Goal: Task Accomplishment & Management: Manage account settings

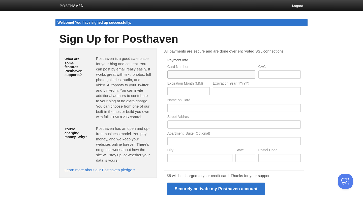
click at [200, 77] on input "text" at bounding box center [211, 74] width 88 height 8
type input "[CREDIT_CARD_NUMBER]"
type input "240"
type input "01"
type input "2027"
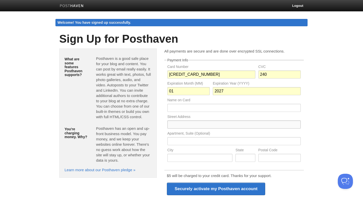
type input "[STREET_ADDRESS]"
type input "[GEOGRAPHIC_DATA]"
type input "7990"
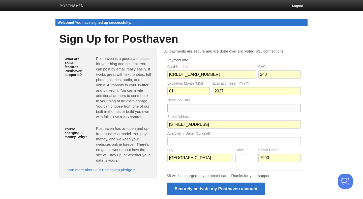
click at [203, 104] on input "text" at bounding box center [233, 108] width 133 height 8
type input "MR [PERSON_NAME] INNES"
click at [192, 142] on input "text" at bounding box center [233, 141] width 133 height 8
click at [244, 157] on input "text" at bounding box center [245, 157] width 20 height 8
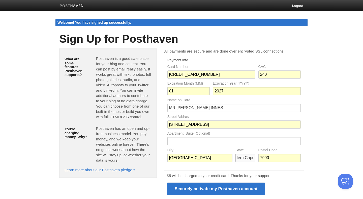
type input "Western Cape"
click at [319, 144] on body "Logout Welcome! You have signed up successfully. Welcome! You have signed up su…" at bounding box center [181, 125] width 363 height 250
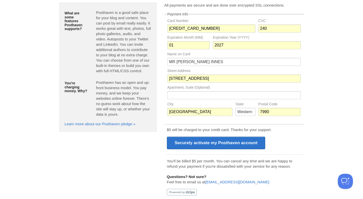
scroll to position [51, 0]
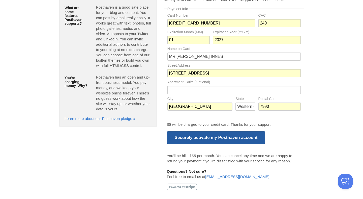
click at [223, 134] on input "Securely activate my Posthaven account" at bounding box center [216, 137] width 99 height 13
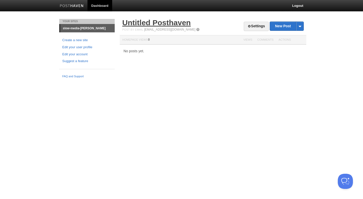
click at [140, 23] on link "Untitled Posthaven" at bounding box center [156, 22] width 69 height 8
click at [302, 24] on span at bounding box center [300, 26] width 8 height 9
click at [260, 26] on link "Settings" at bounding box center [256, 26] width 25 height 9
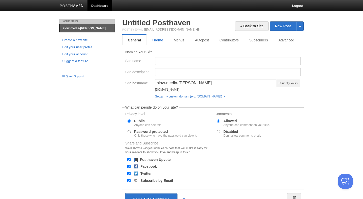
click at [153, 39] on link "Theme" at bounding box center [157, 40] width 22 height 10
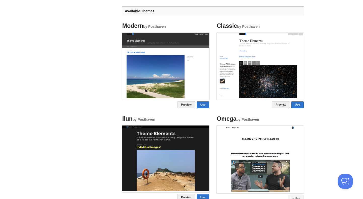
scroll to position [187, 0]
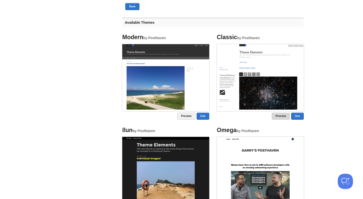
click at [286, 118] on link "Preview" at bounding box center [281, 115] width 18 height 7
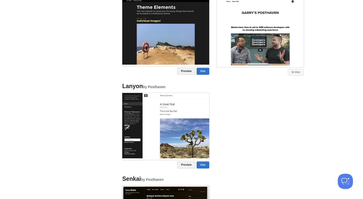
scroll to position [393, 0]
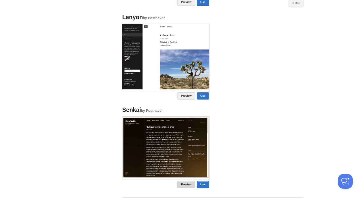
click at [191, 183] on link "Preview" at bounding box center [186, 184] width 18 height 7
click at [183, 98] on link "Preview" at bounding box center [186, 95] width 18 height 7
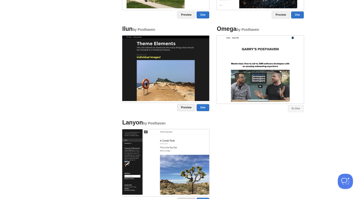
scroll to position [227, 0]
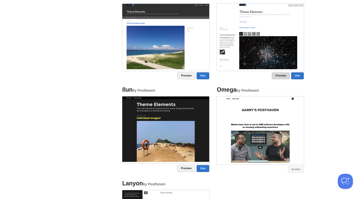
click at [280, 74] on link "Preview" at bounding box center [281, 75] width 18 height 7
click at [300, 76] on link "Use" at bounding box center [297, 75] width 13 height 7
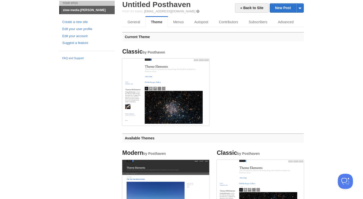
scroll to position [0, 0]
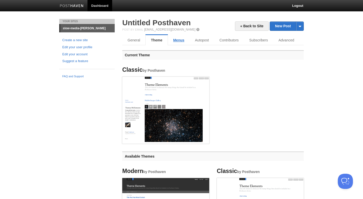
click at [176, 37] on link "Menus" at bounding box center [179, 40] width 22 height 10
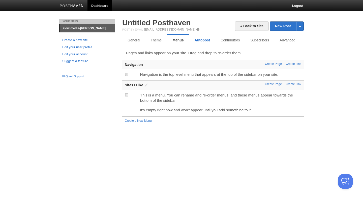
click at [196, 45] on link "Autopost" at bounding box center [202, 40] width 26 height 10
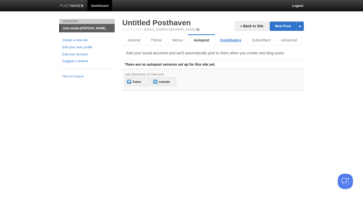
click at [231, 39] on link "Contributors" at bounding box center [231, 40] width 32 height 10
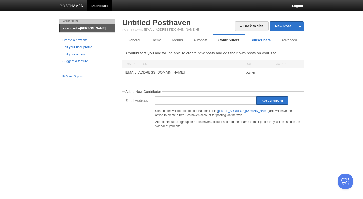
click at [262, 39] on link "Subscribers" at bounding box center [260, 40] width 31 height 10
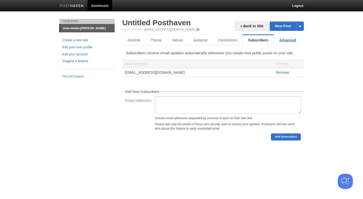
click at [283, 41] on link "Advanced" at bounding box center [287, 40] width 27 height 10
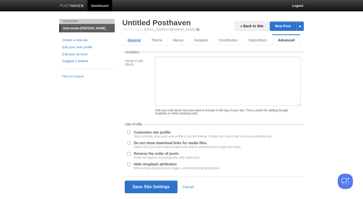
click at [135, 39] on link "General" at bounding box center [134, 40] width 24 height 10
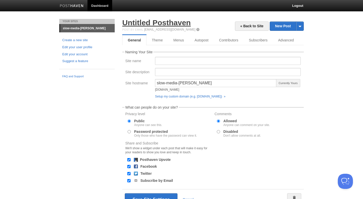
click at [167, 25] on link "Untitled Posthaven" at bounding box center [156, 22] width 69 height 8
click at [299, 26] on span at bounding box center [300, 26] width 8 height 9
click at [336, 25] on body "Dashboard Logout Your Sites slow-media-[PERSON_NAME] Create a new site Edit you…" at bounding box center [181, 112] width 363 height 224
click at [298, 26] on span at bounding box center [300, 26] width 8 height 9
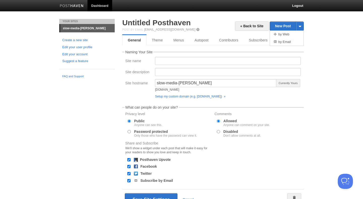
click at [233, 97] on div "Setup my custom domain (e.g. [DOMAIN_NAME]) »" at bounding box center [228, 96] width 146 height 3
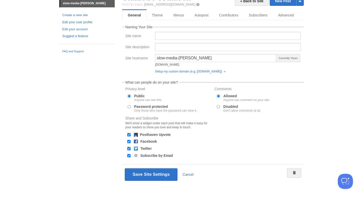
scroll to position [25, 0]
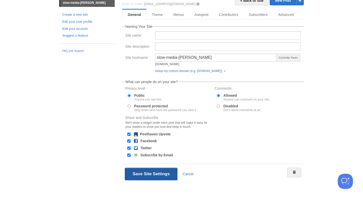
click at [161, 171] on button "Save Site Settings" at bounding box center [151, 173] width 53 height 13
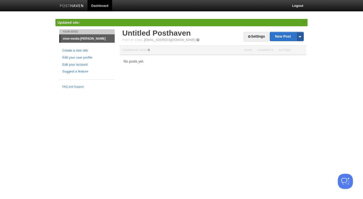
click at [302, 35] on span at bounding box center [300, 36] width 8 height 9
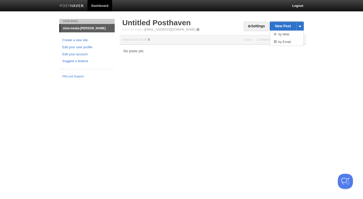
click at [137, 45] on div "Settings New Post by Web by Email Untitled [GEOGRAPHIC_DATA] Post by Email [EMA…" at bounding box center [212, 41] width 189 height 44
click at [256, 24] on link "Settings" at bounding box center [256, 26] width 25 height 9
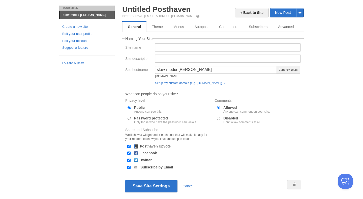
scroll to position [14, 0]
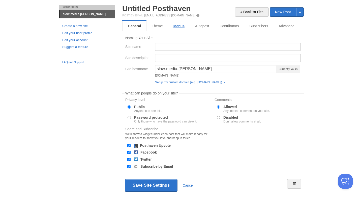
click at [181, 28] on link "Menus" at bounding box center [179, 26] width 22 height 10
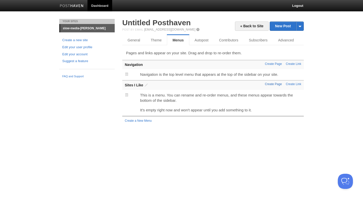
click at [274, 83] on link "Create Page" at bounding box center [273, 84] width 17 height 4
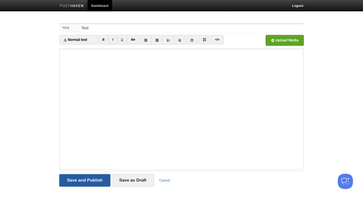
type input "Test"
click at [86, 185] on input "Save and Publish" at bounding box center [84, 180] width 51 height 13
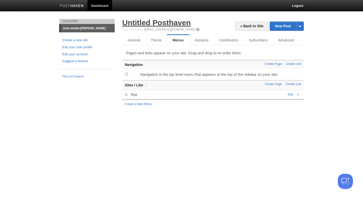
click at [151, 23] on link "Untitled Posthaven" at bounding box center [156, 22] width 69 height 8
click at [139, 103] on link "Create a New Menu" at bounding box center [138, 104] width 27 height 4
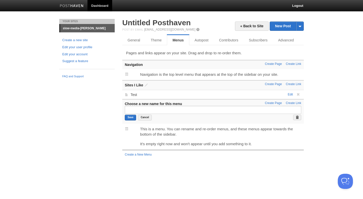
type input "P"
type input "Social Media"
click at [132, 111] on input "Social Media" at bounding box center [213, 110] width 176 height 8
